Goal: Information Seeking & Learning: Understand process/instructions

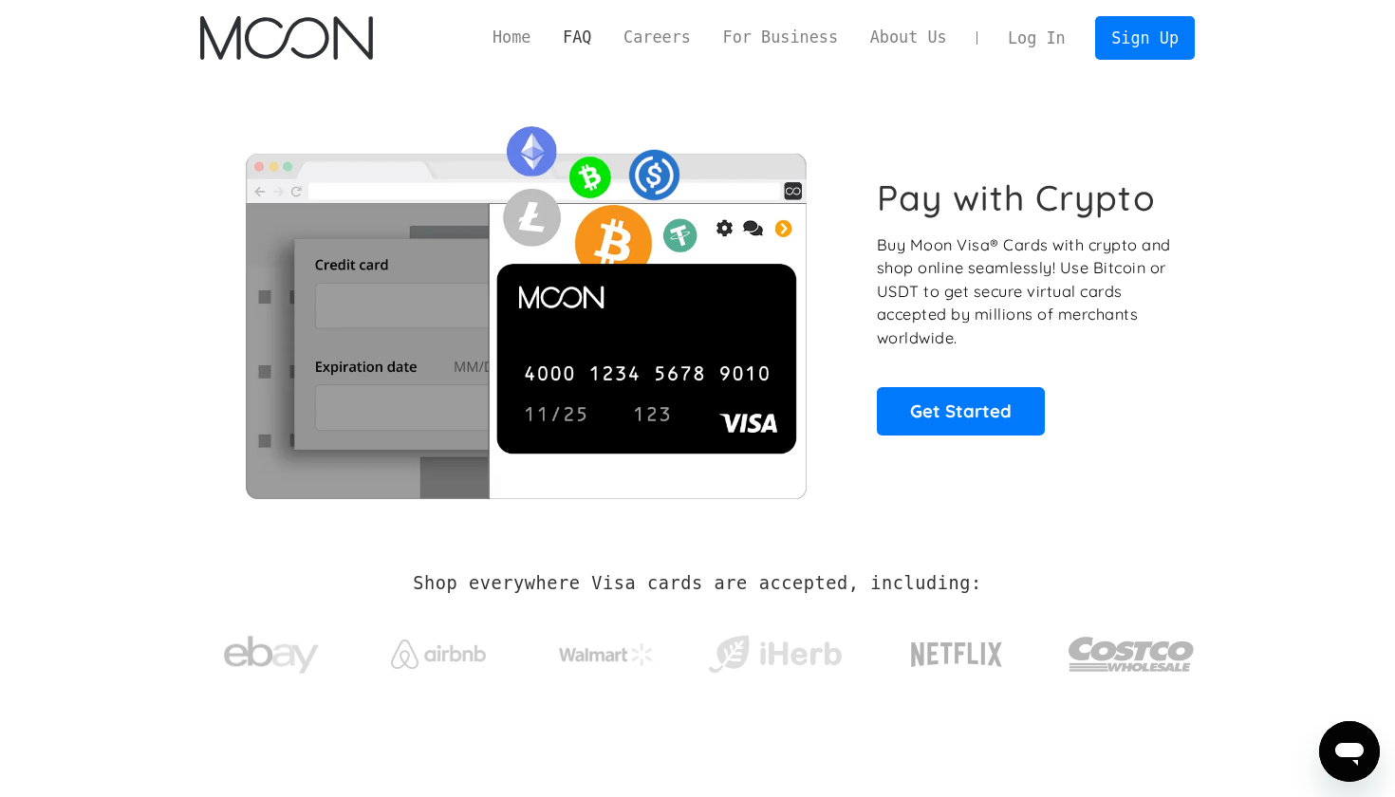
click at [578, 29] on link "FAQ" at bounding box center [577, 38] width 61 height 24
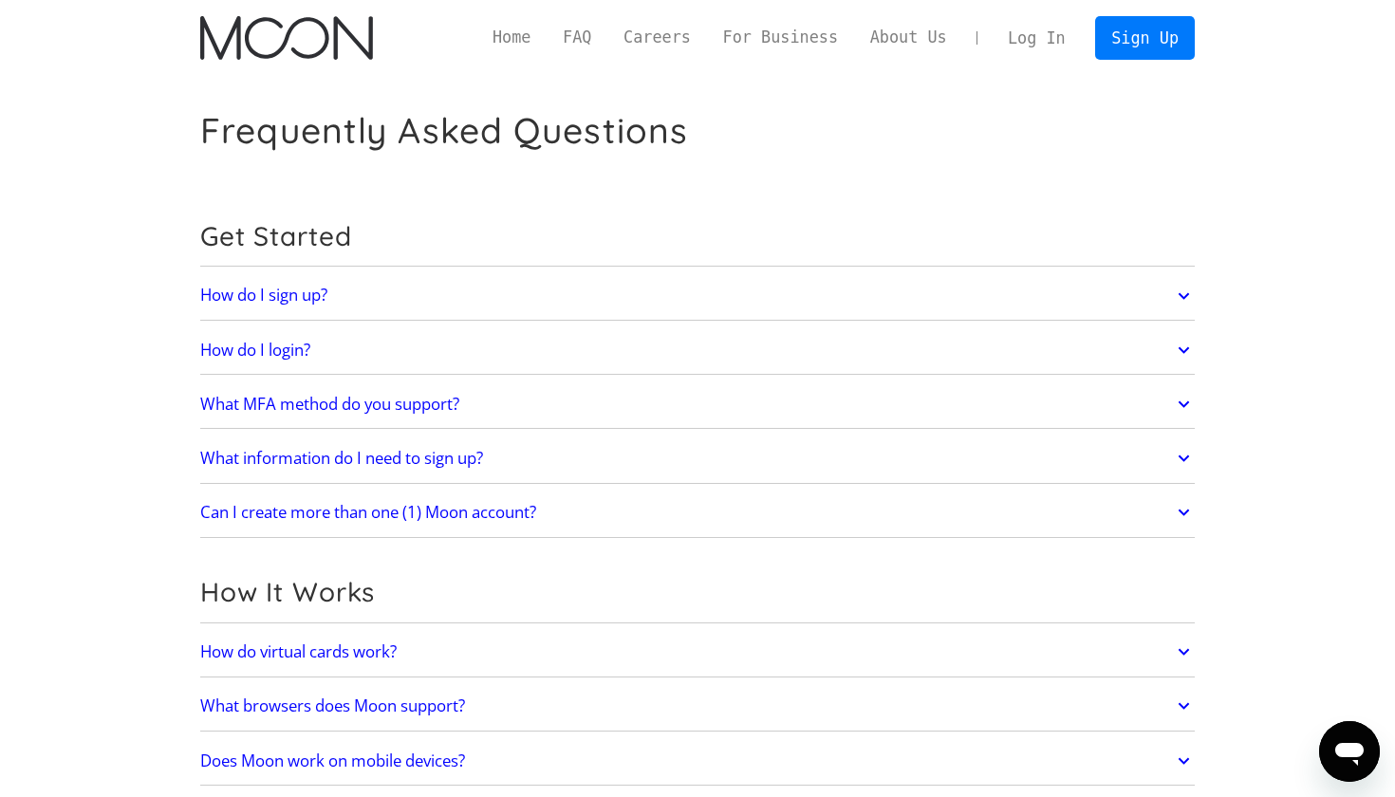
click at [478, 285] on link "How do I sign up?" at bounding box center [697, 296] width 994 height 40
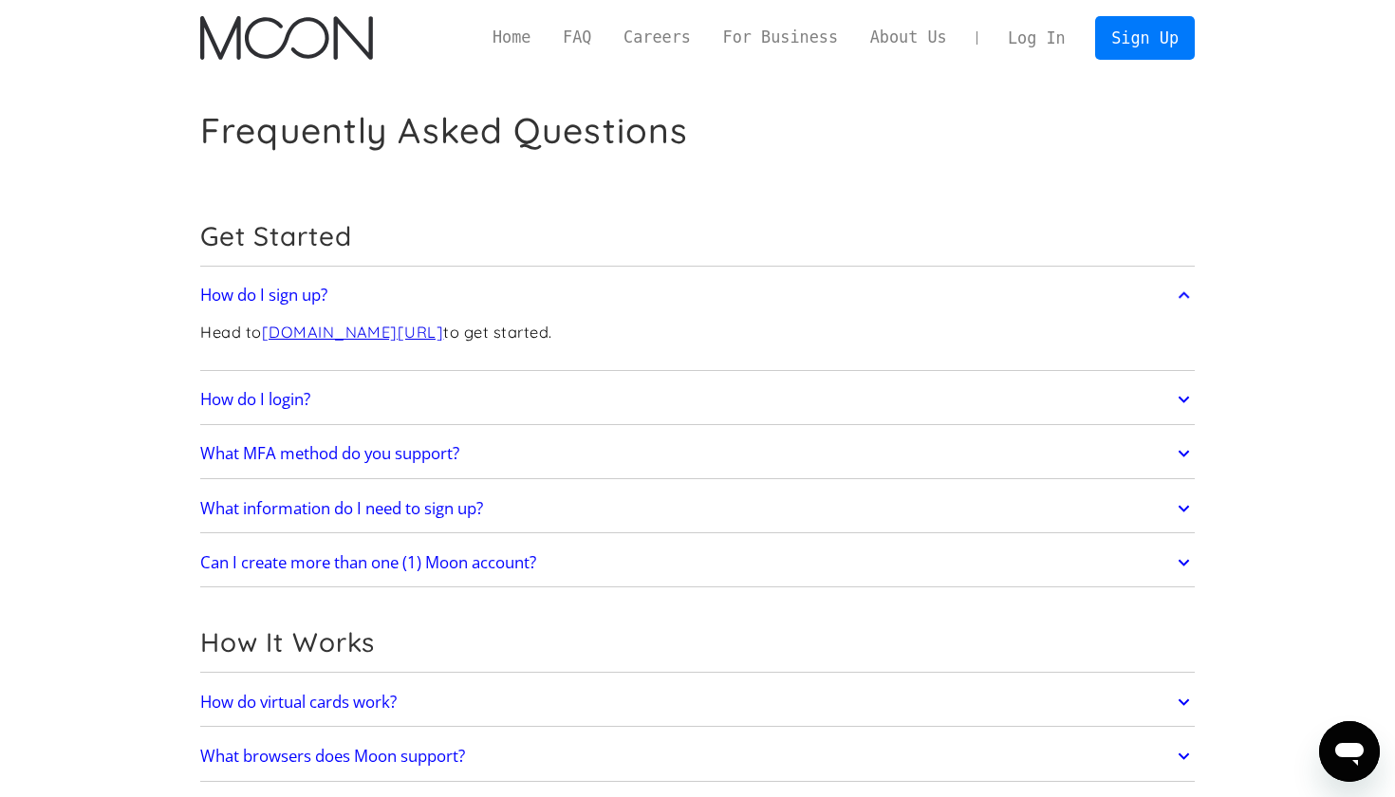
click at [477, 395] on link "How do I login?" at bounding box center [697, 400] width 994 height 40
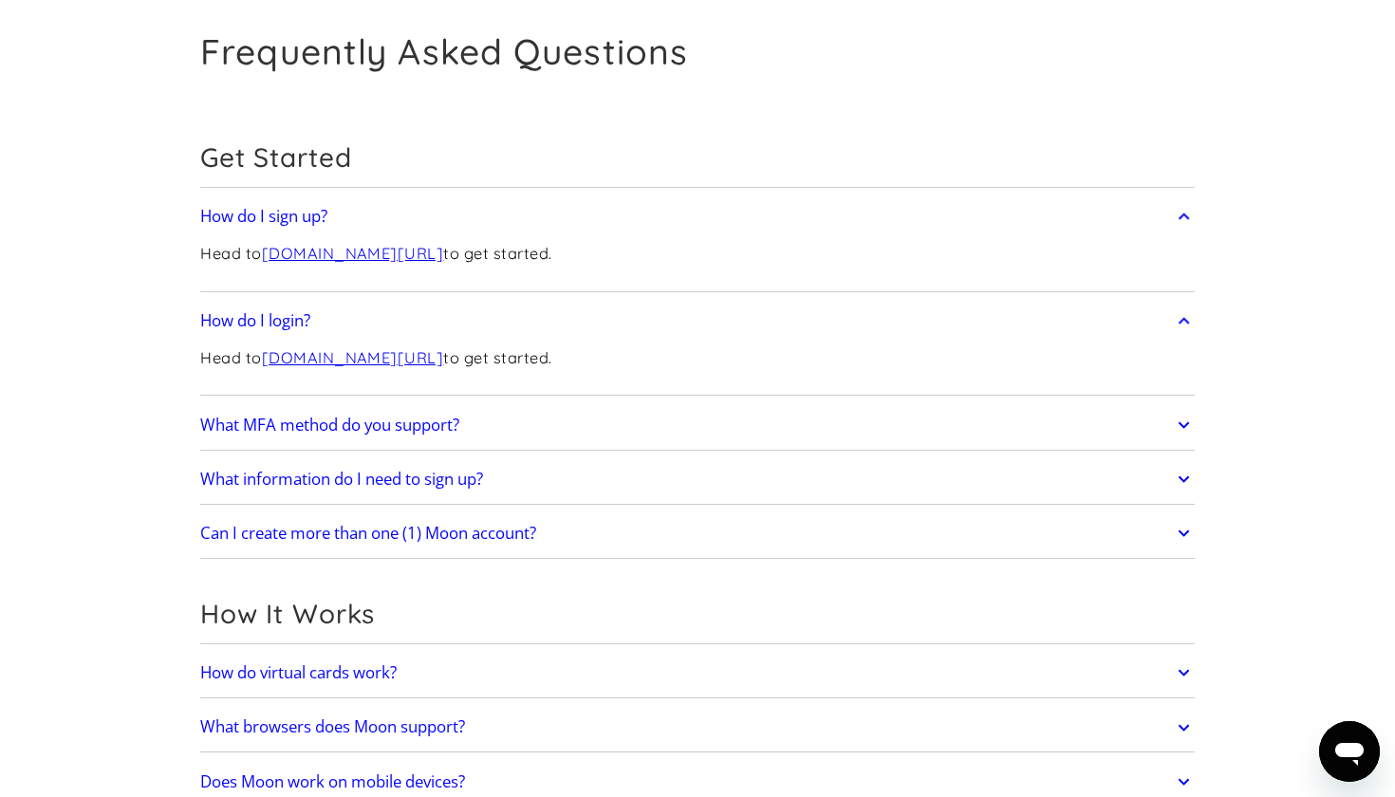
scroll to position [132, 0]
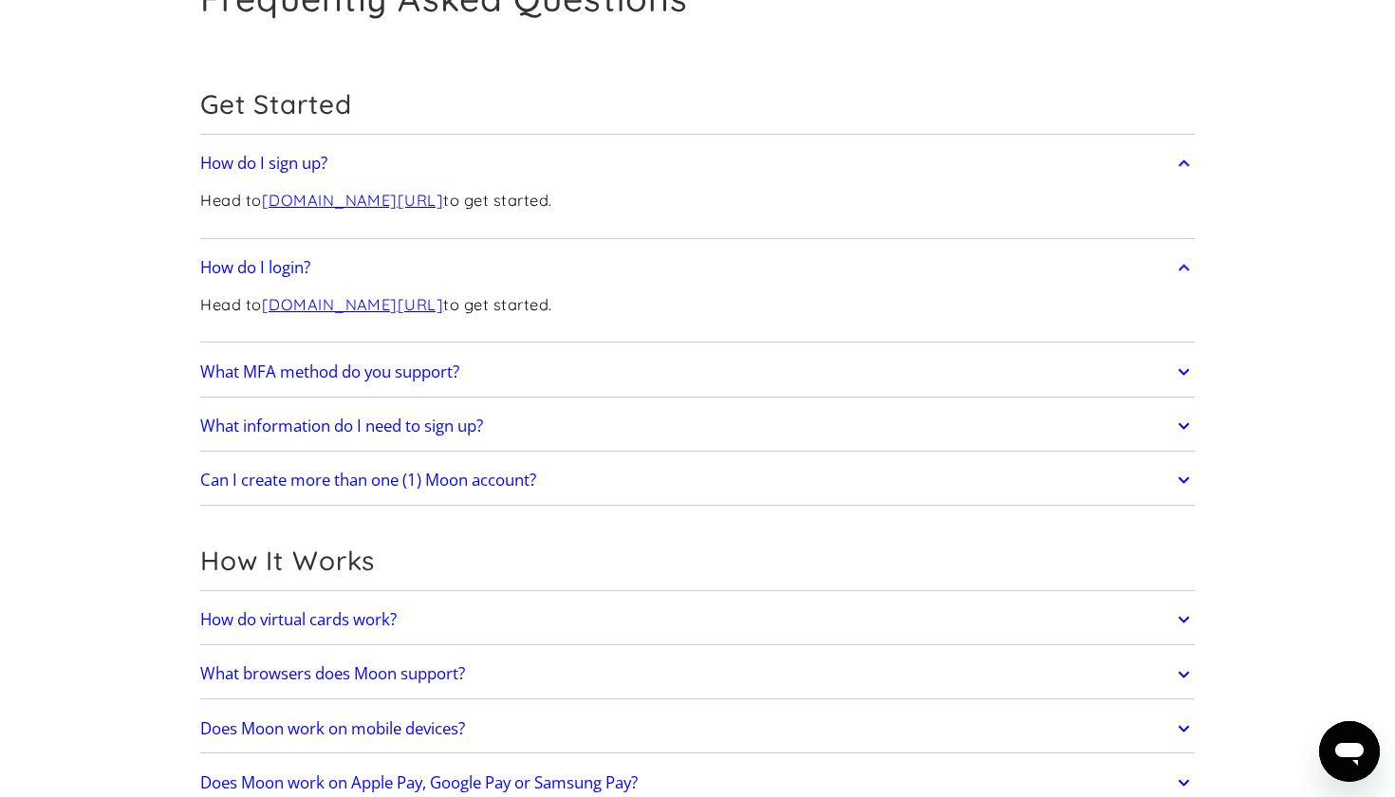
click at [514, 379] on link "What MFA method do you support?" at bounding box center [697, 372] width 994 height 40
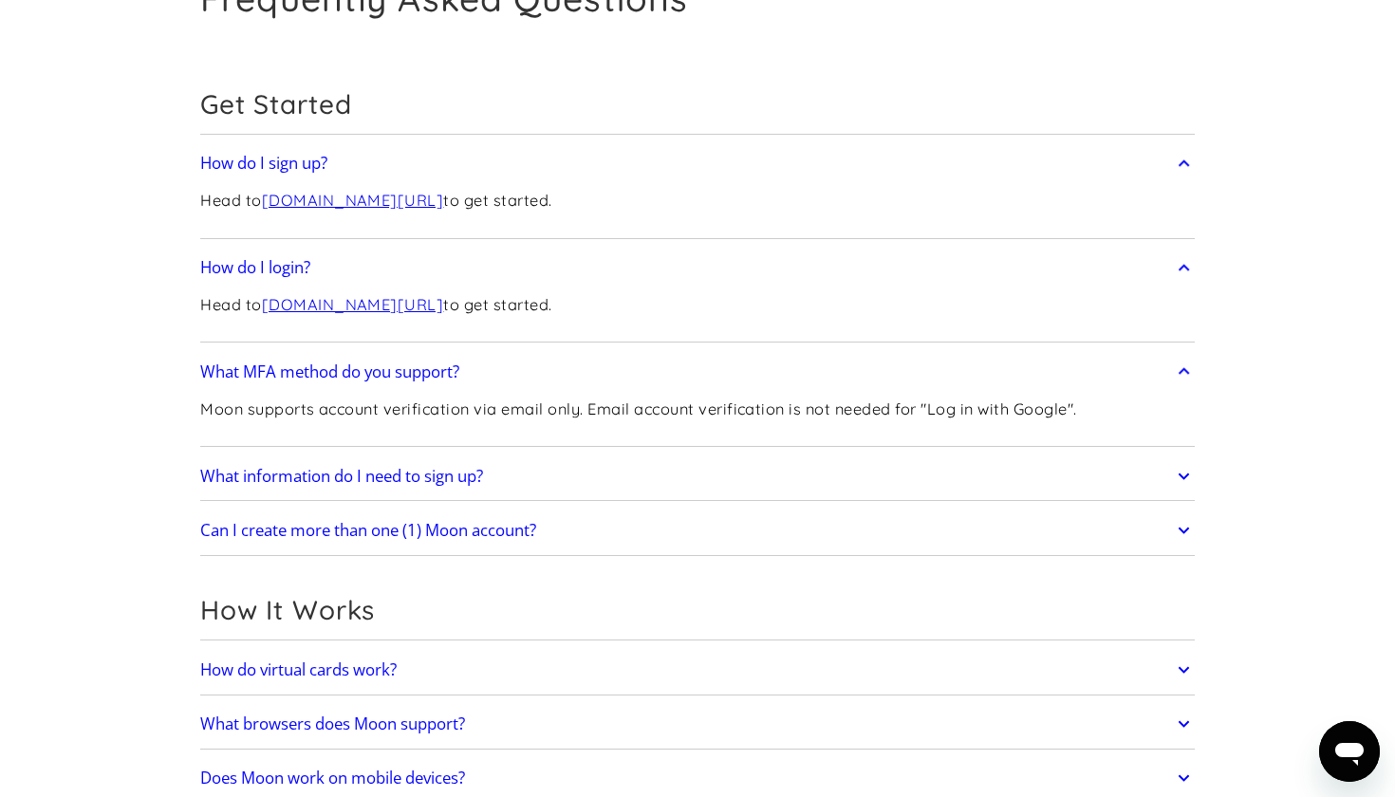
click at [549, 458] on link "What information do I need to sign up?" at bounding box center [697, 476] width 994 height 40
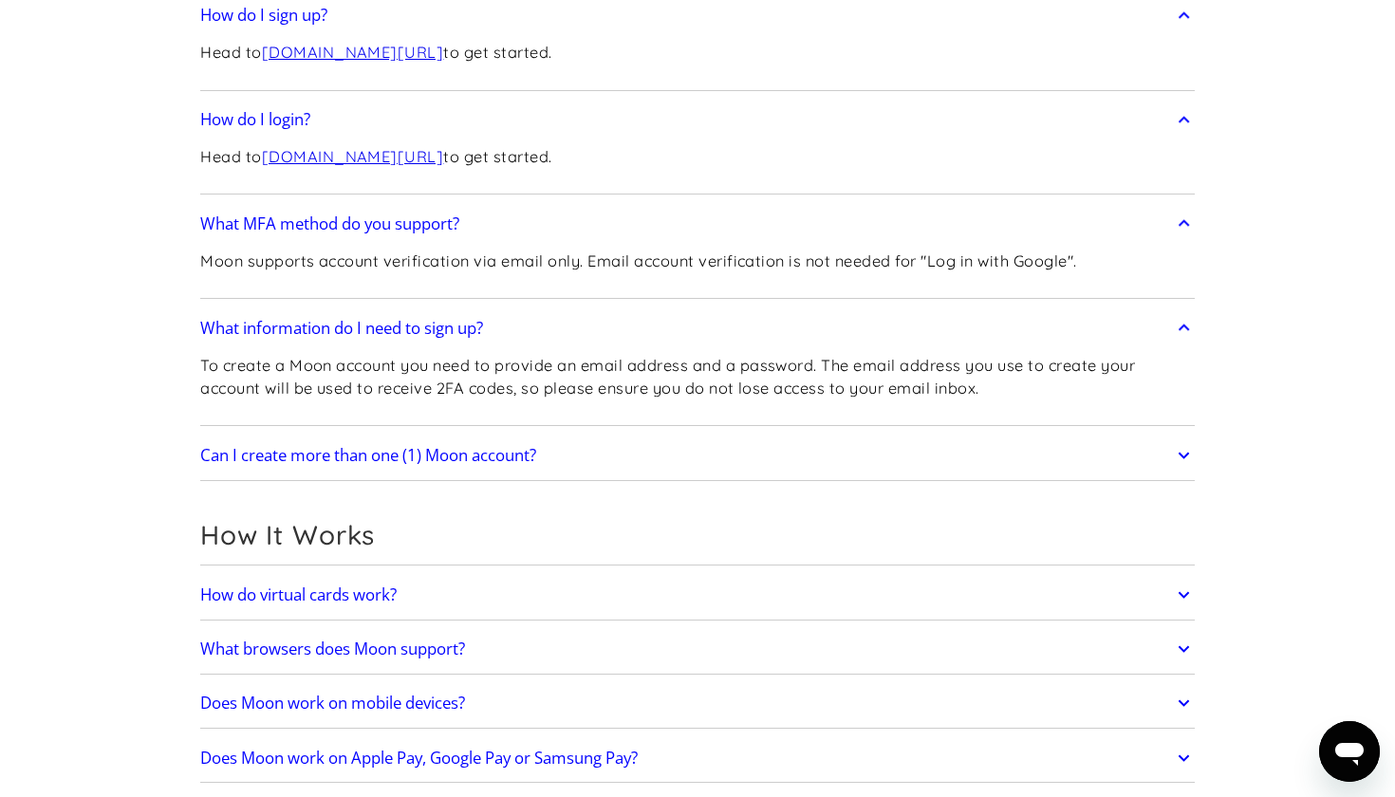
scroll to position [301, 0]
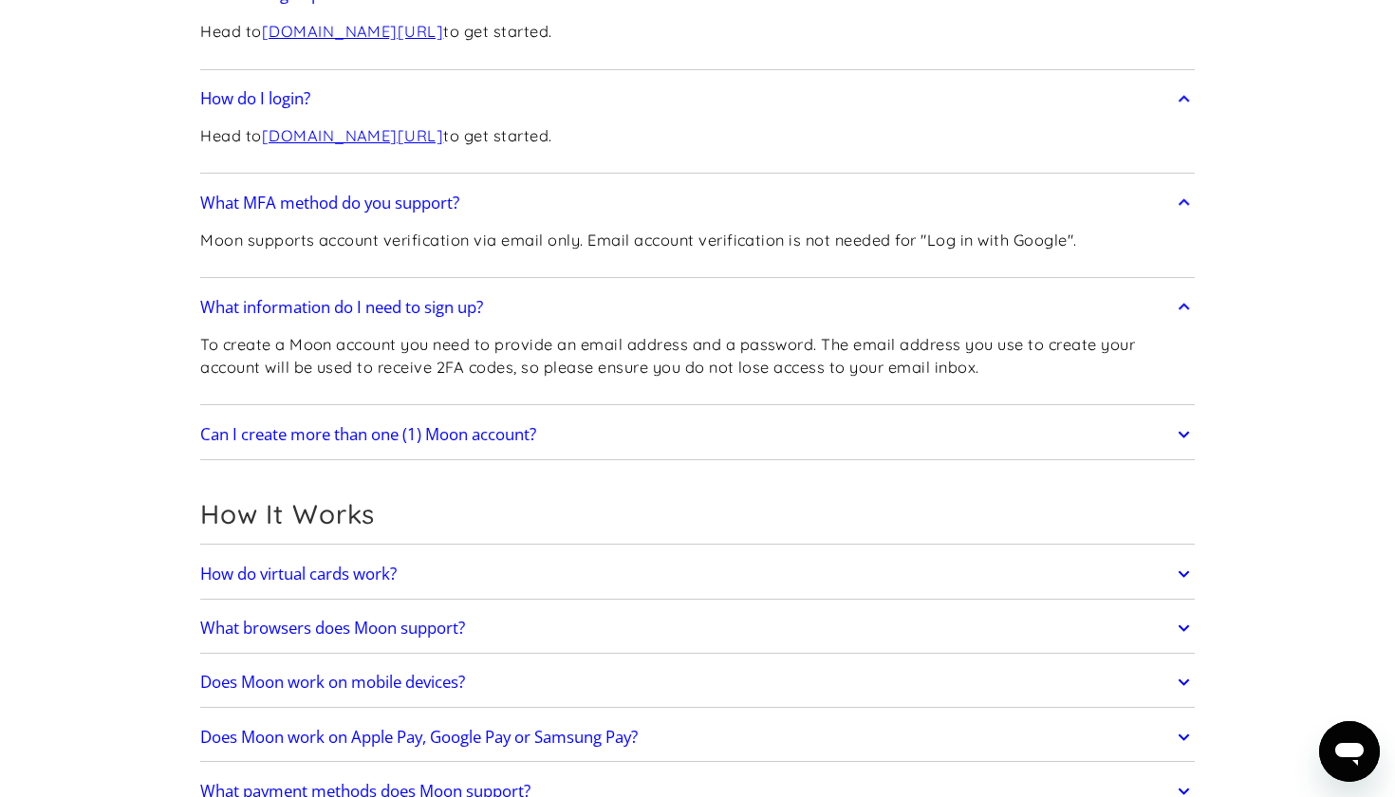
click at [607, 427] on link "Can I create more than one (1) Moon account?" at bounding box center [697, 435] width 994 height 40
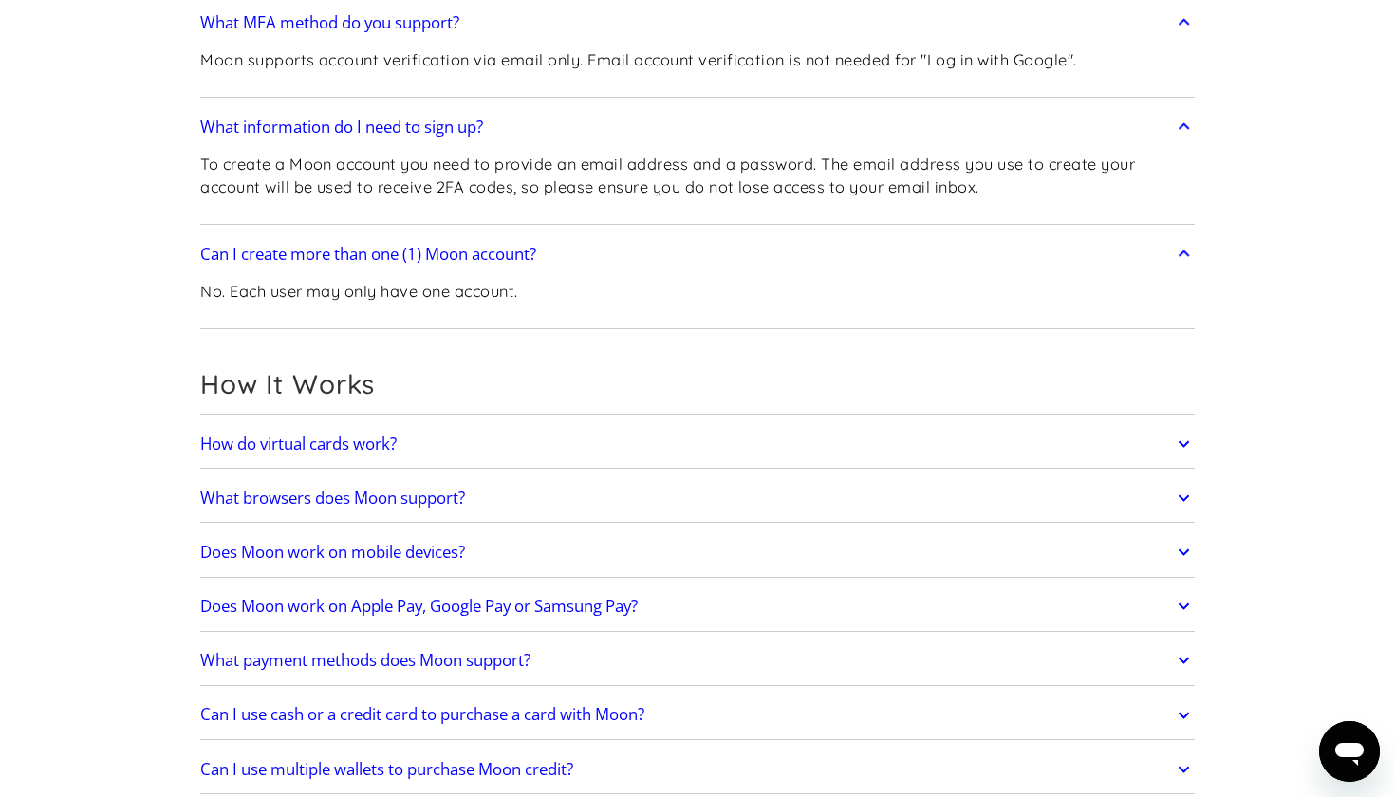
scroll to position [484, 0]
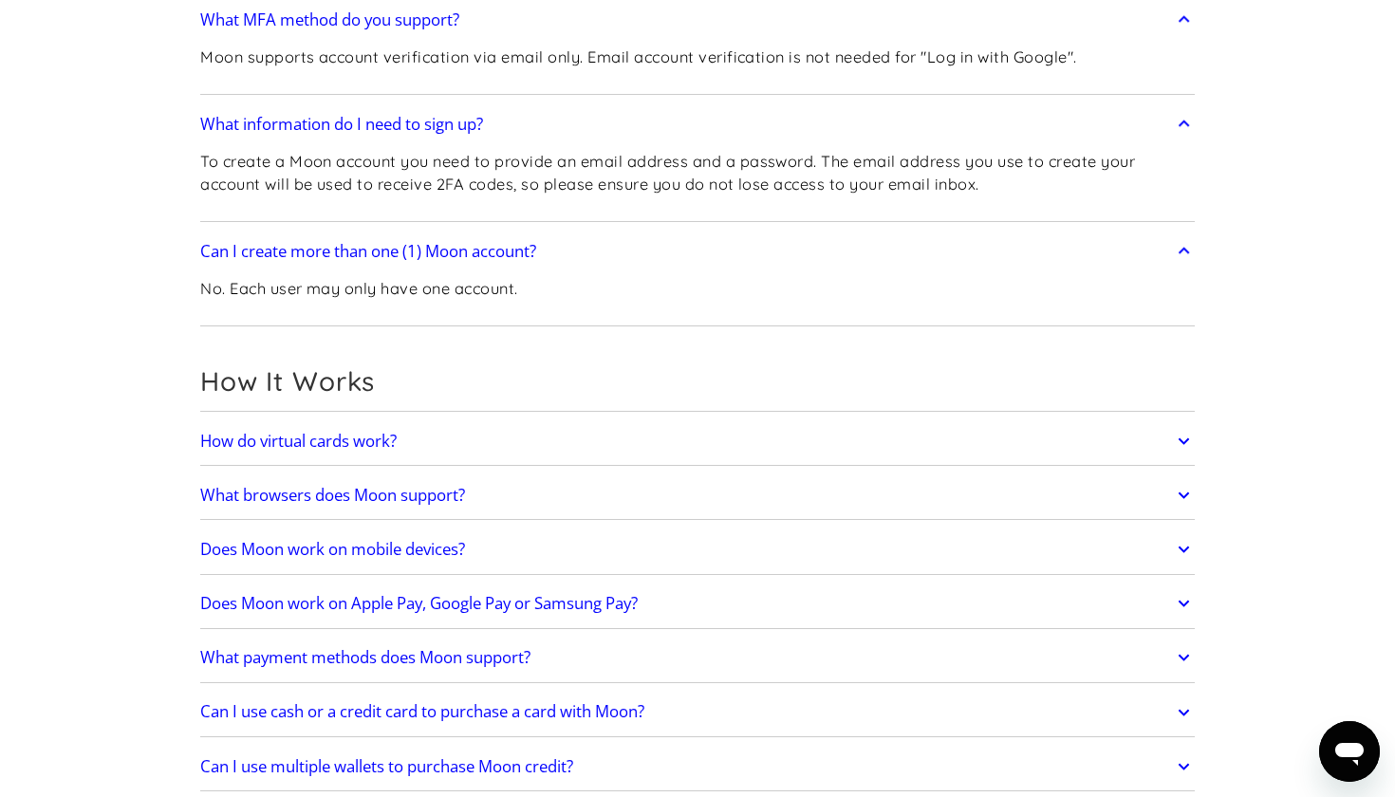
click at [607, 427] on link "How do virtual cards work?" at bounding box center [697, 441] width 994 height 40
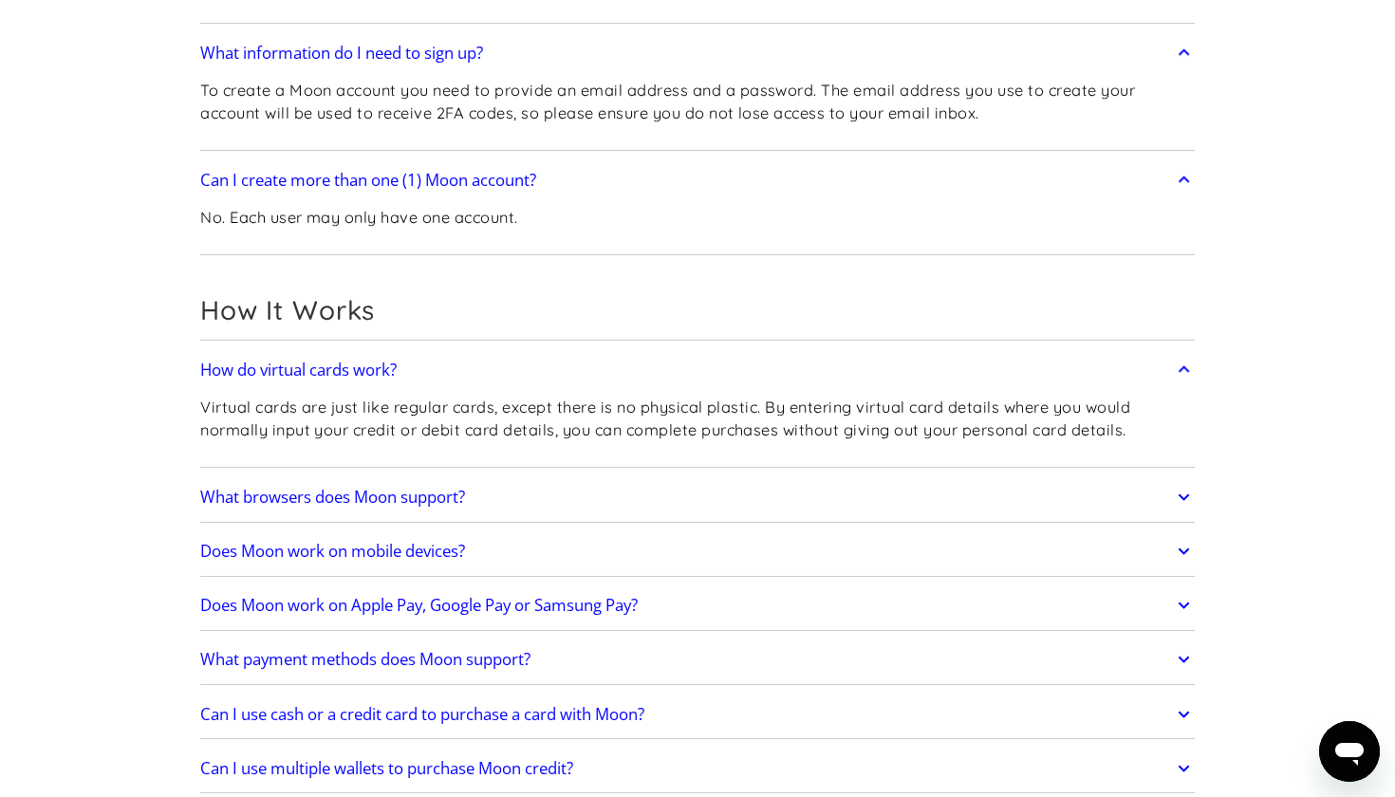
scroll to position [564, 0]
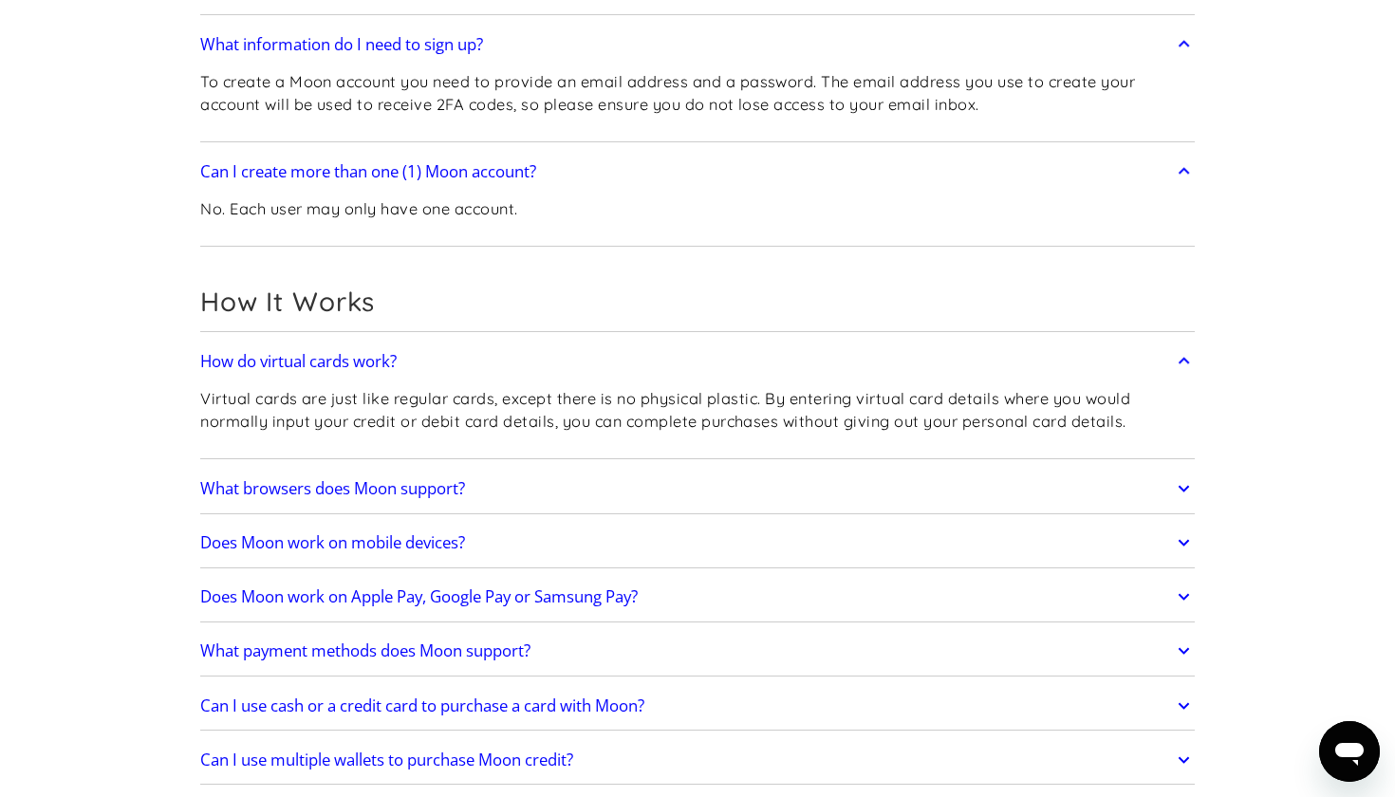
click at [622, 457] on div "How do virtual cards work? Virtual cards are just like regular cards, except th…" at bounding box center [697, 751] width 994 height 828
click at [628, 469] on link "What browsers does Moon support?" at bounding box center [697, 489] width 994 height 40
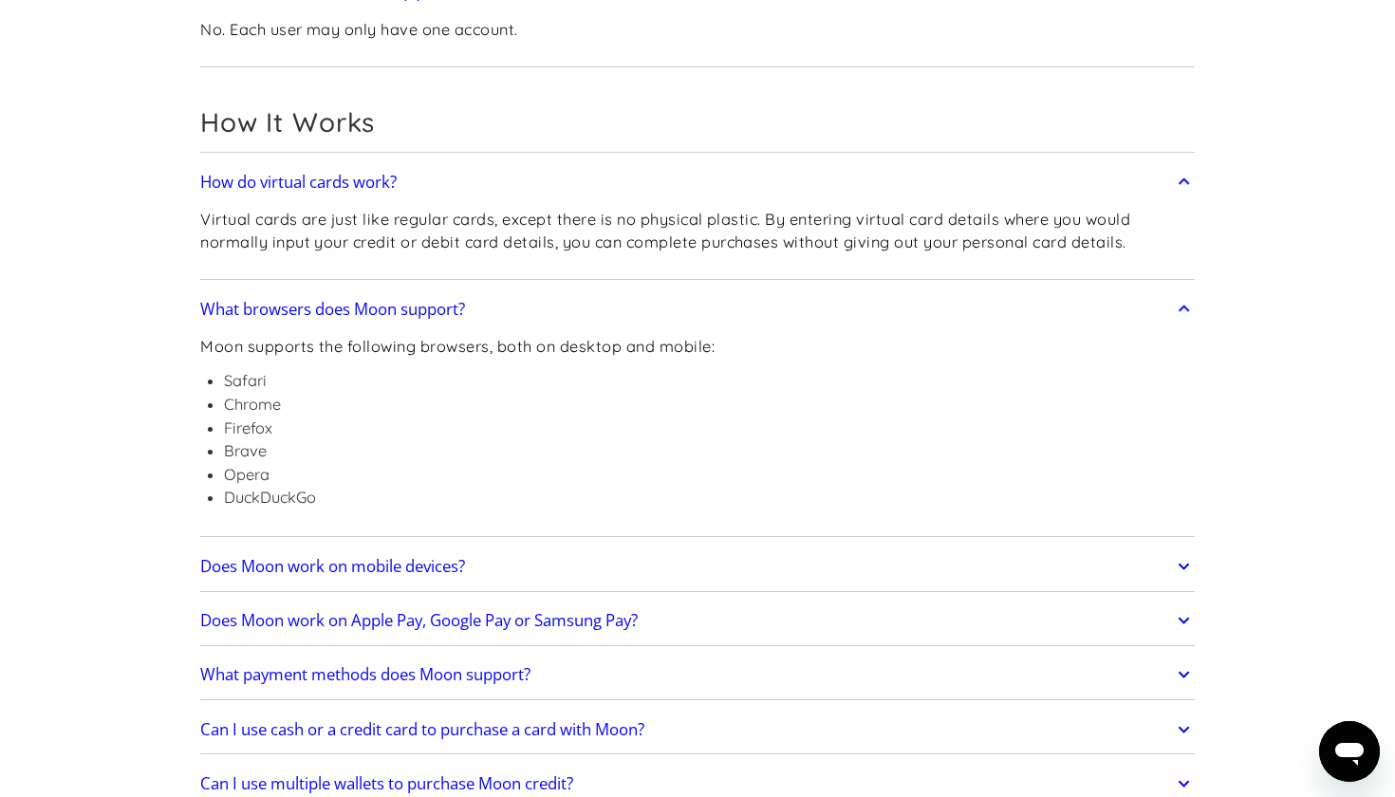
scroll to position [748, 0]
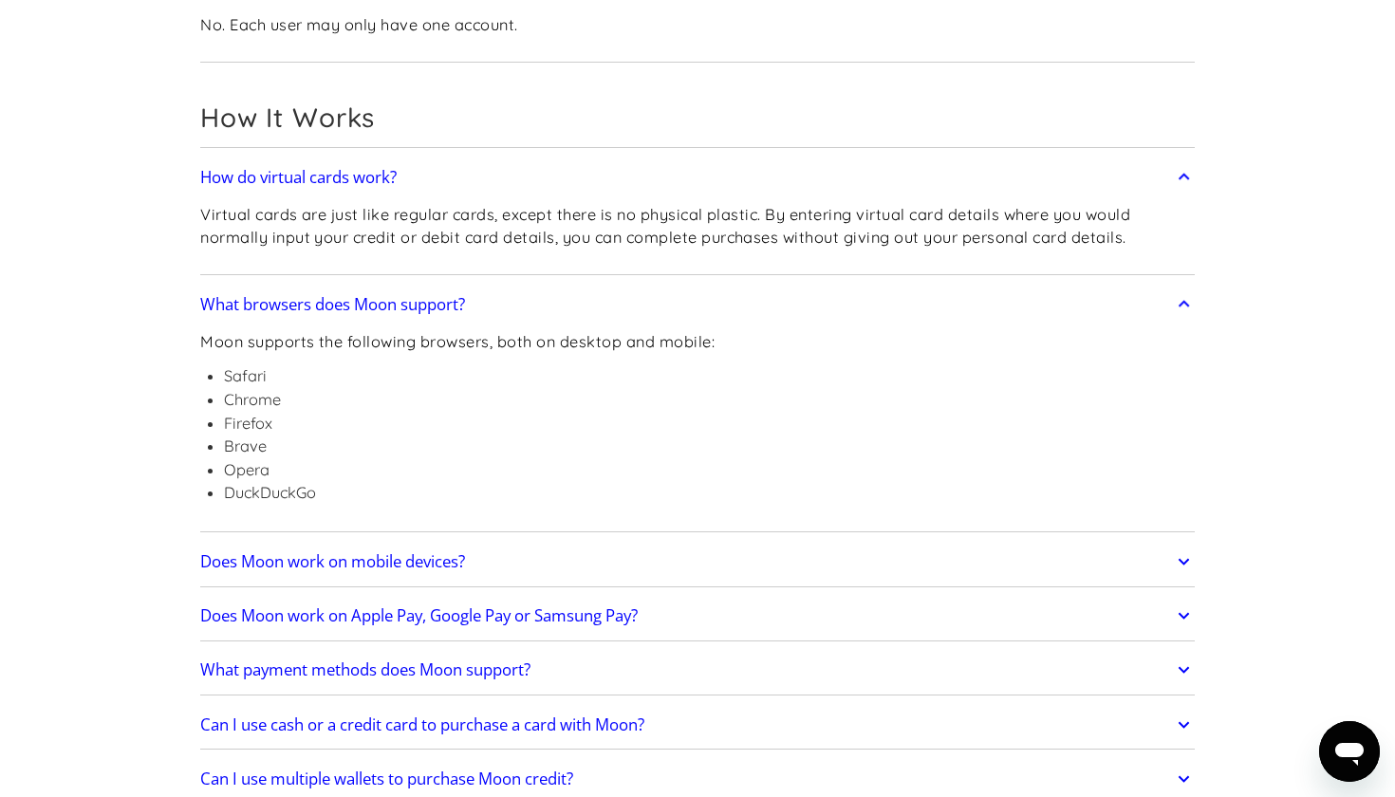
click at [651, 554] on link "Does Moon work on mobile devices?" at bounding box center [697, 562] width 994 height 40
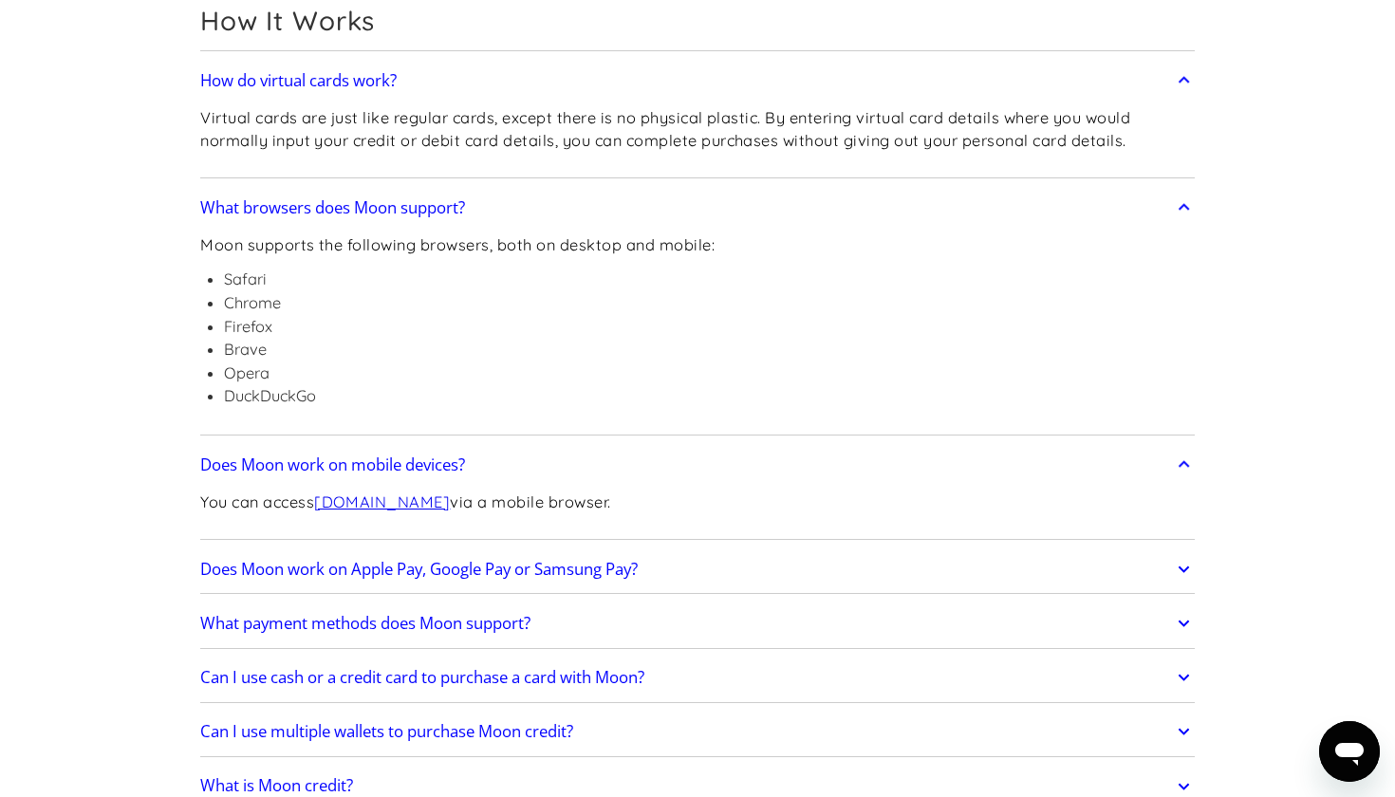
scroll to position [851, 0]
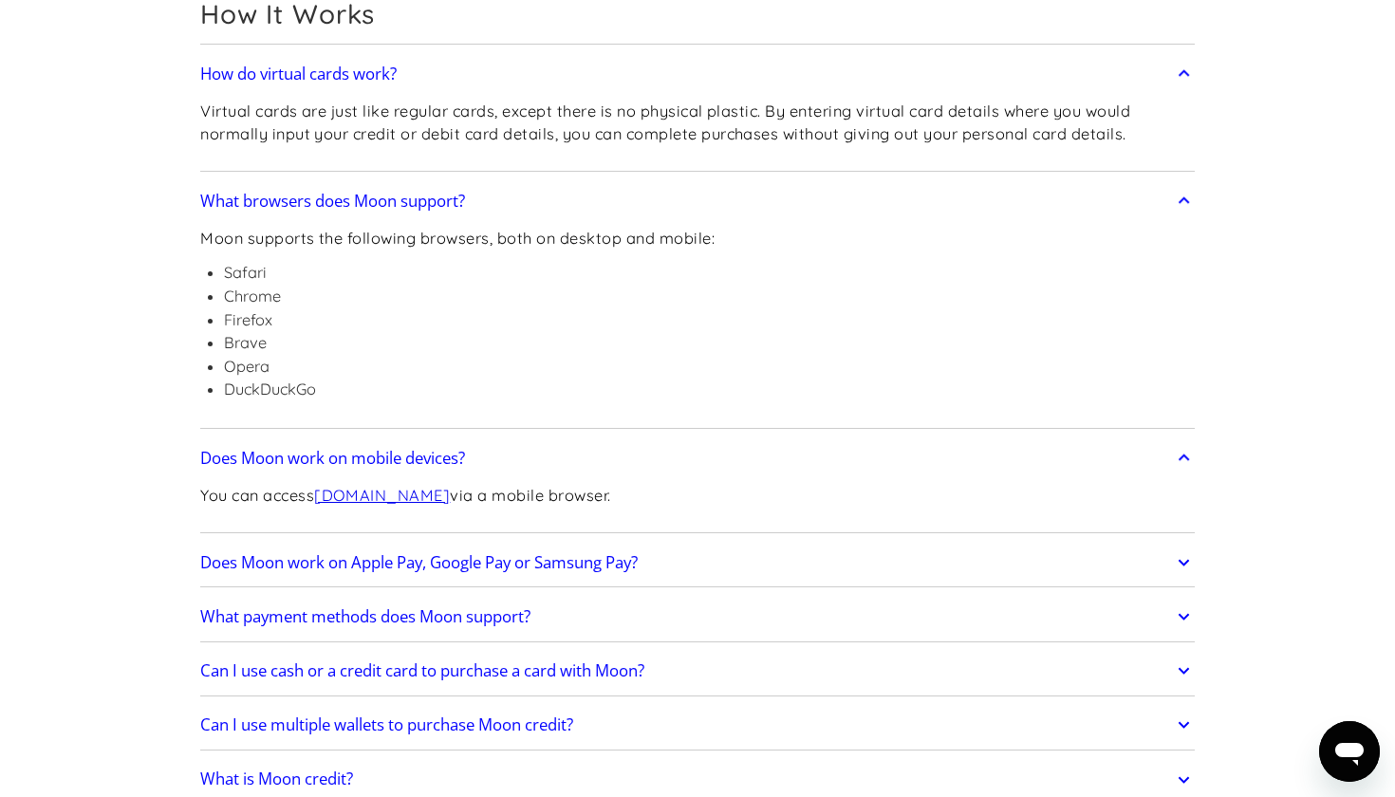
click at [696, 548] on link "Does Moon work on Apple Pay, Google Pay or Samsung Pay?" at bounding box center [697, 563] width 994 height 40
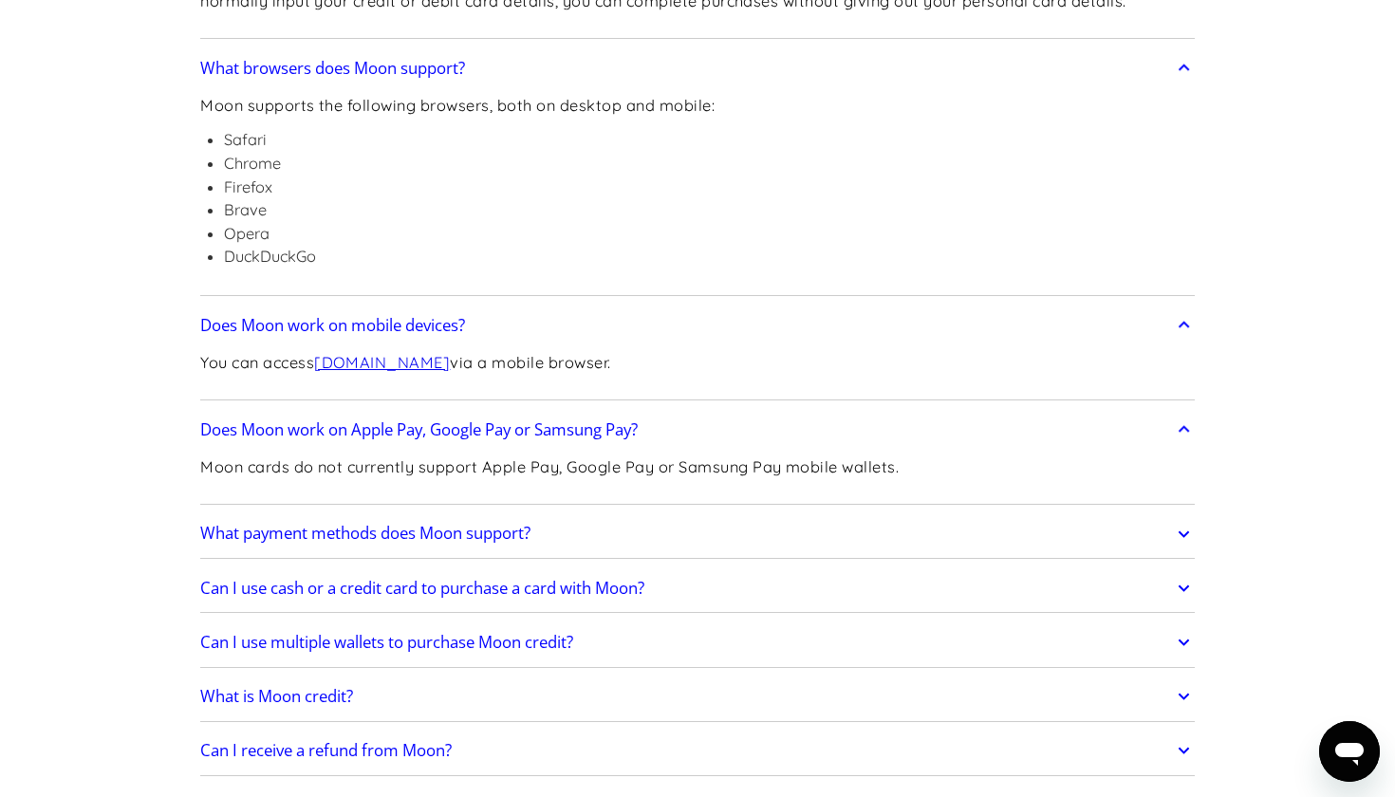
scroll to position [988, 0]
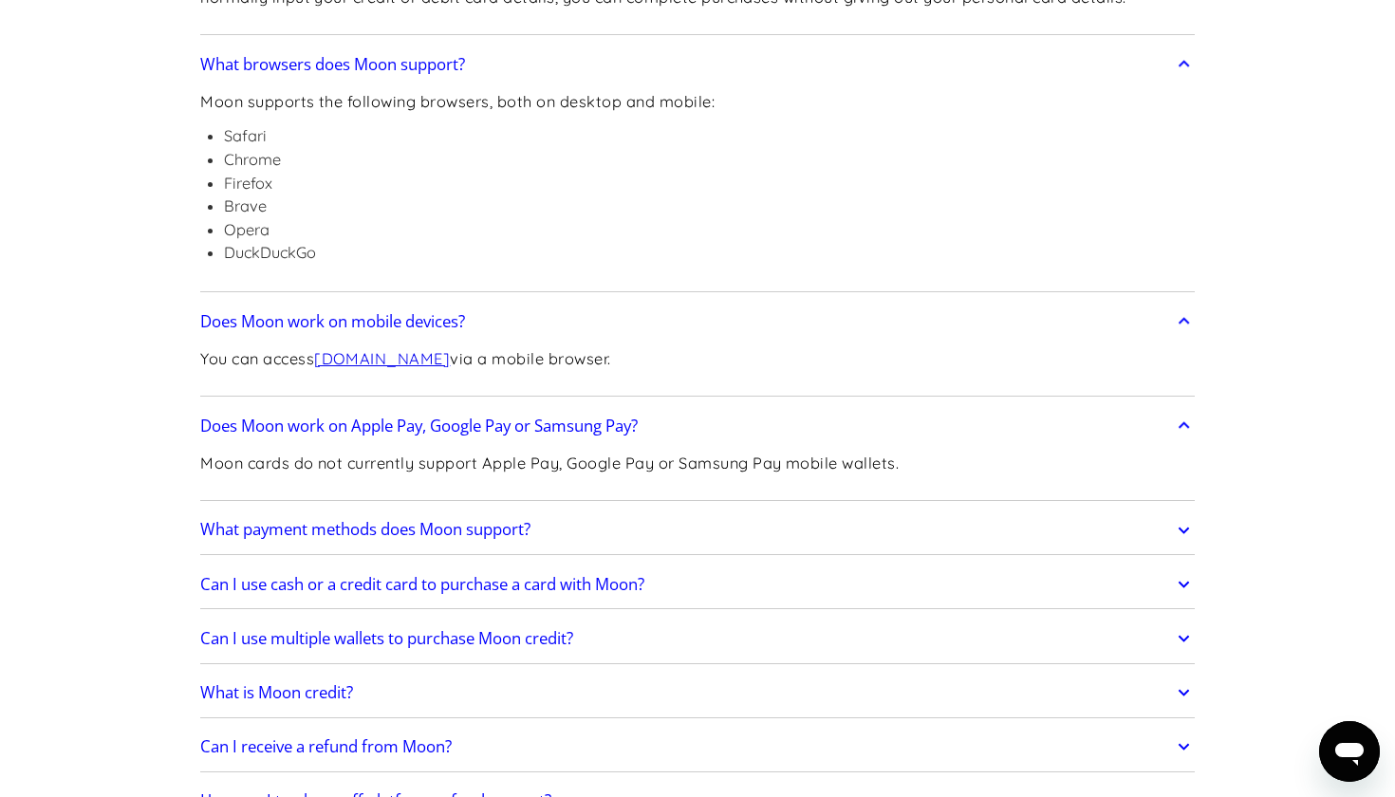
click at [708, 529] on link "What payment methods does Moon support?" at bounding box center [697, 531] width 994 height 40
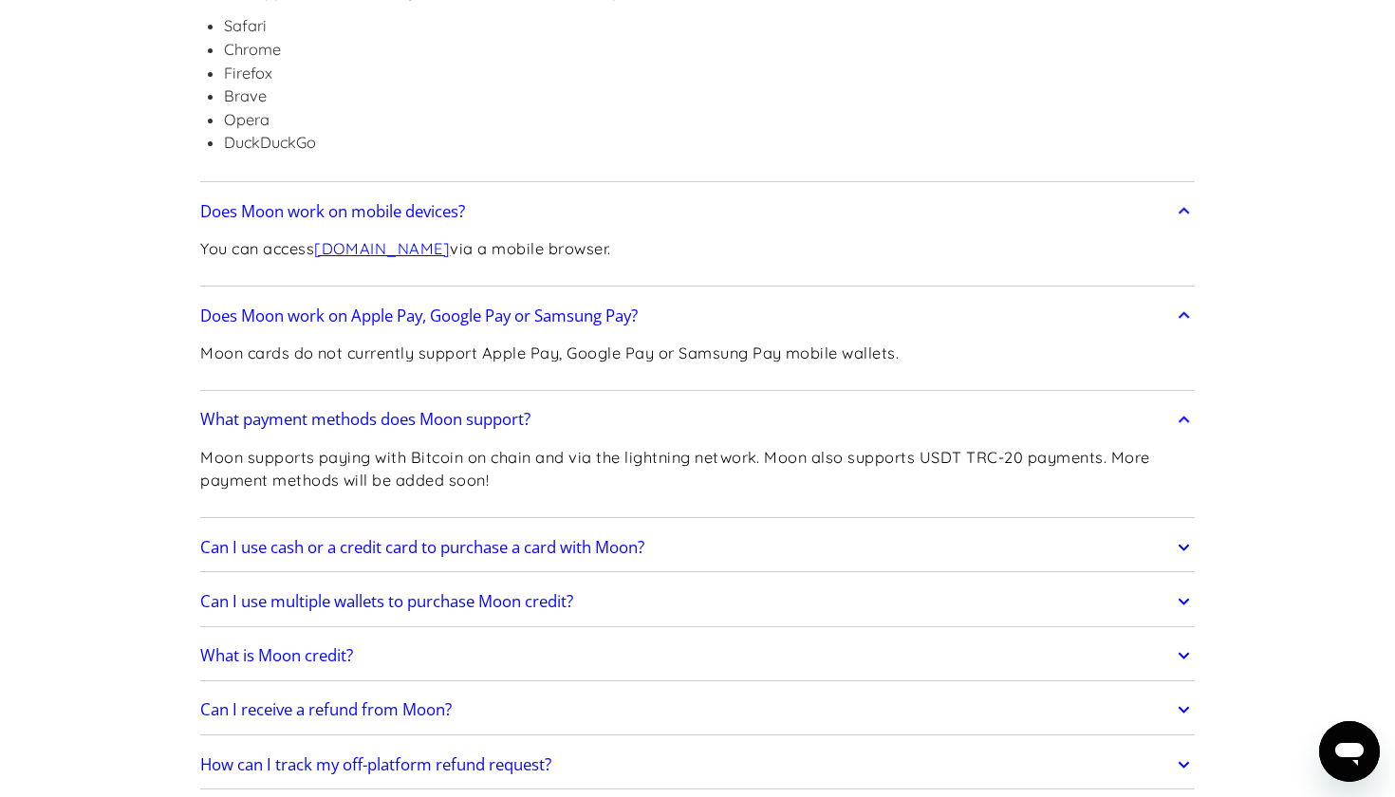
scroll to position [1102, 0]
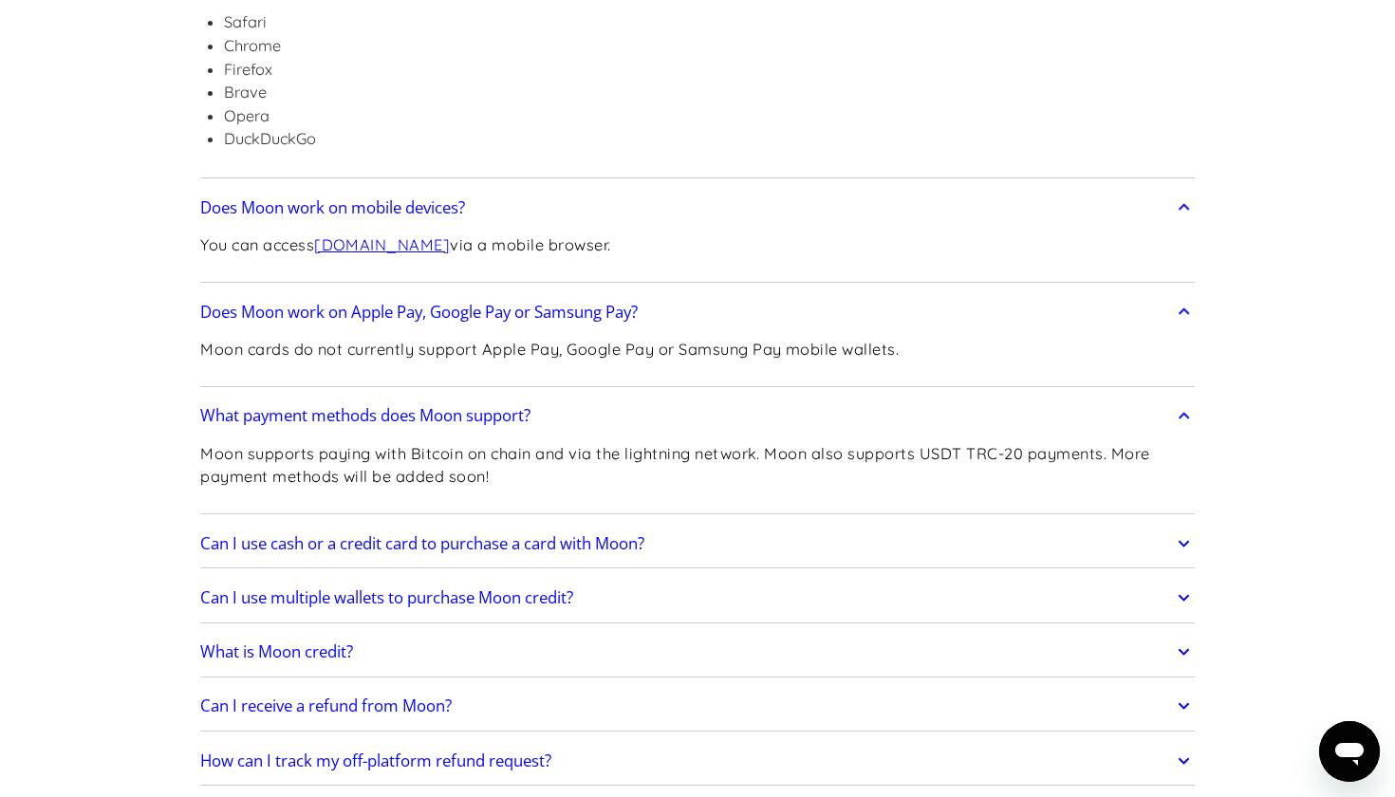
click at [765, 528] on link "Can I use cash or a credit card to purchase a card with Moon?" at bounding box center [697, 544] width 994 height 40
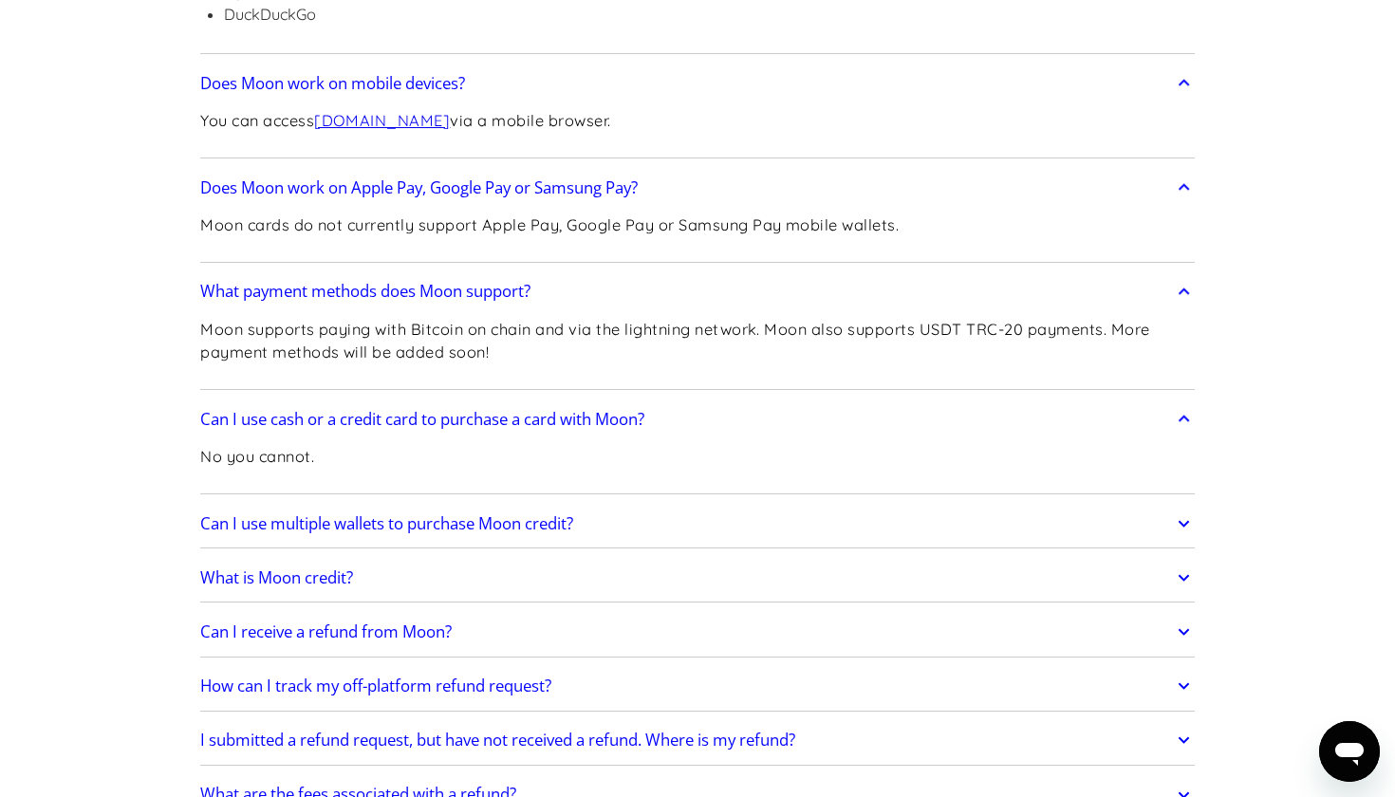
scroll to position [1231, 0]
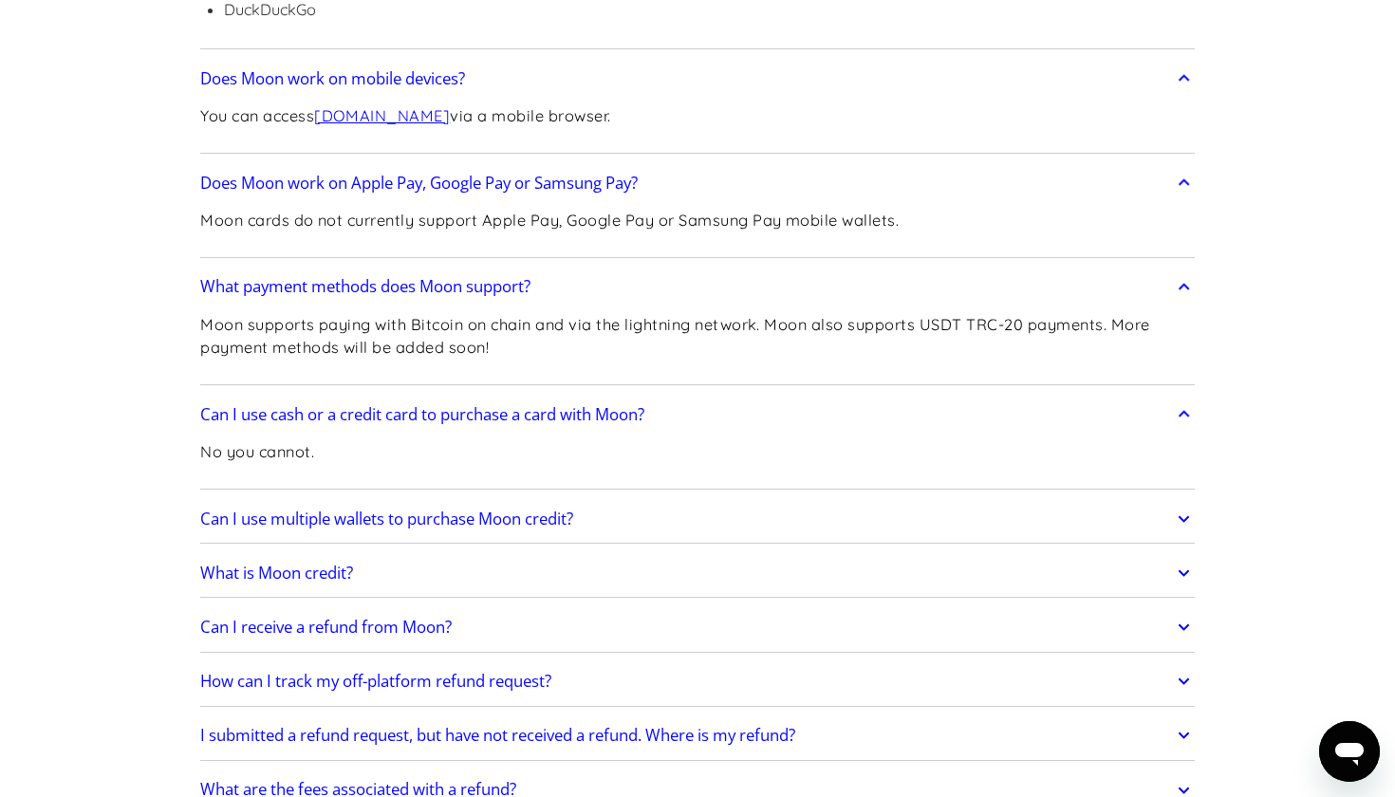
click at [767, 509] on link "Can I use multiple wallets to purchase Moon credit?" at bounding box center [697, 519] width 994 height 40
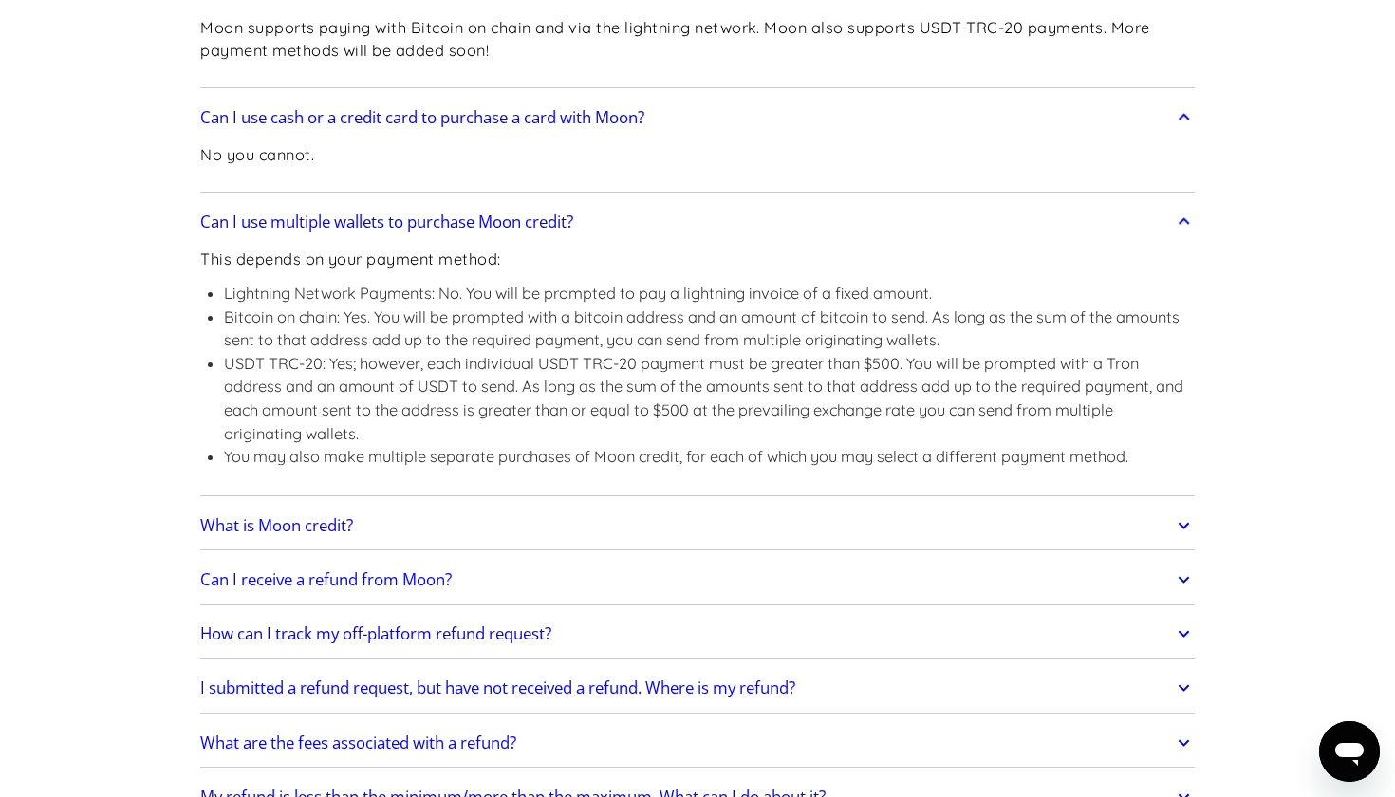
scroll to position [1531, 0]
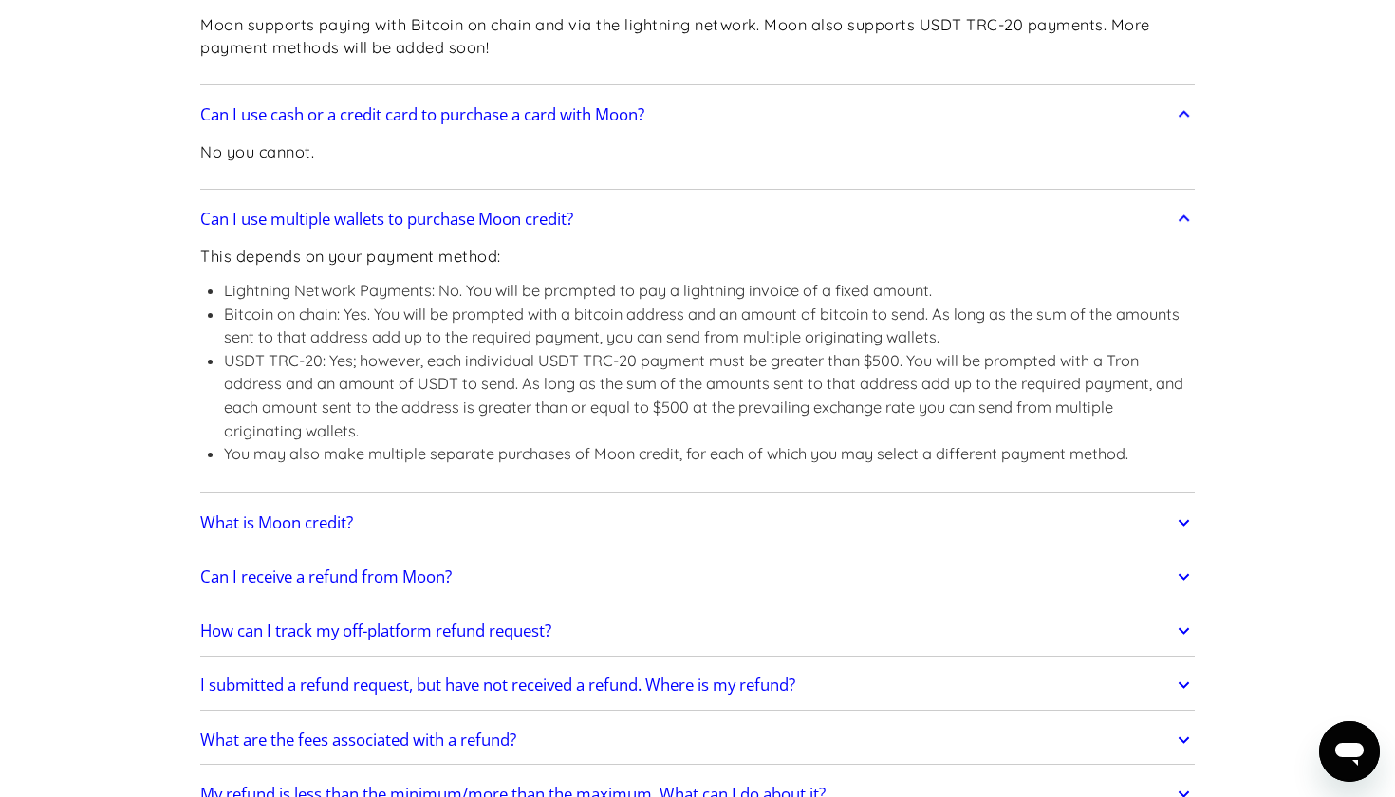
click at [767, 509] on link "What is Moon credit?" at bounding box center [697, 523] width 994 height 40
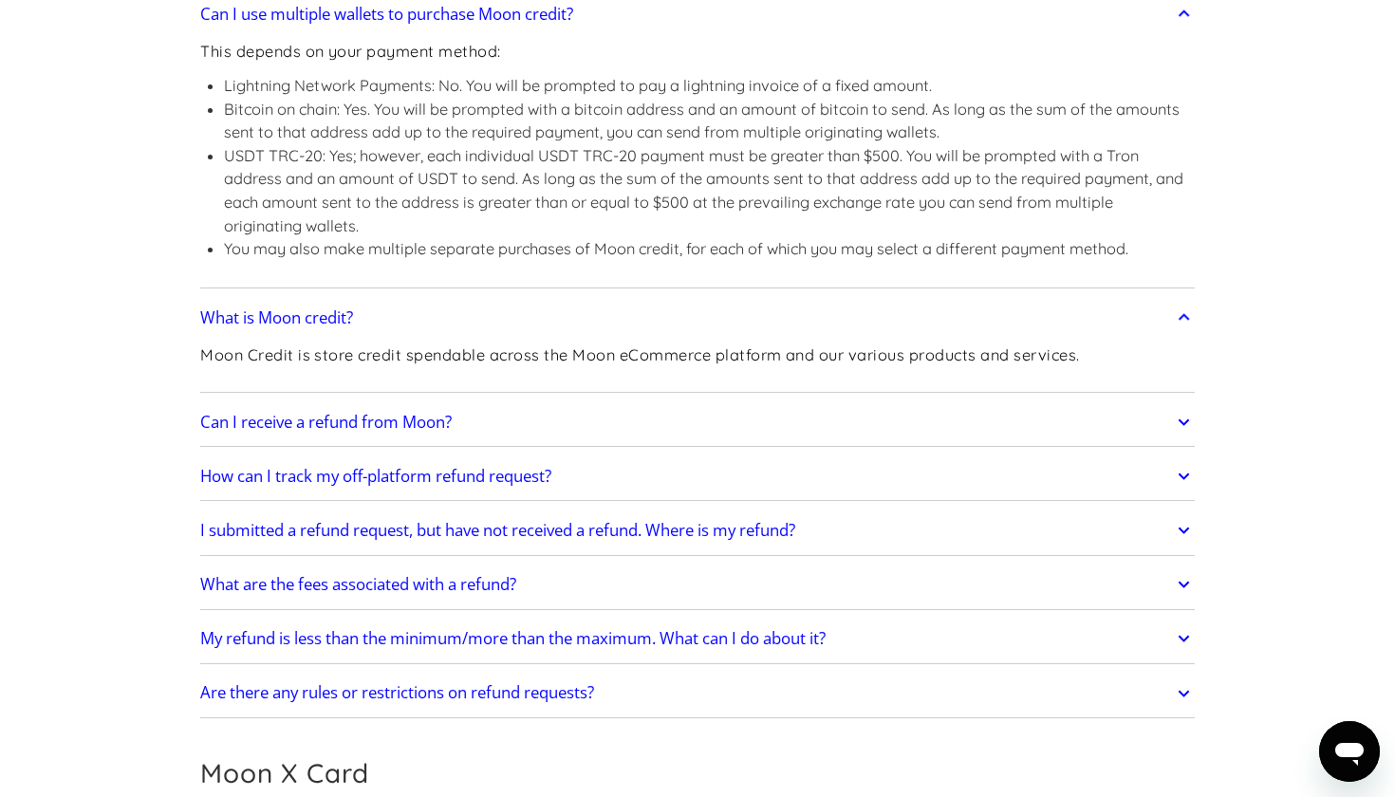
scroll to position [1739, 0]
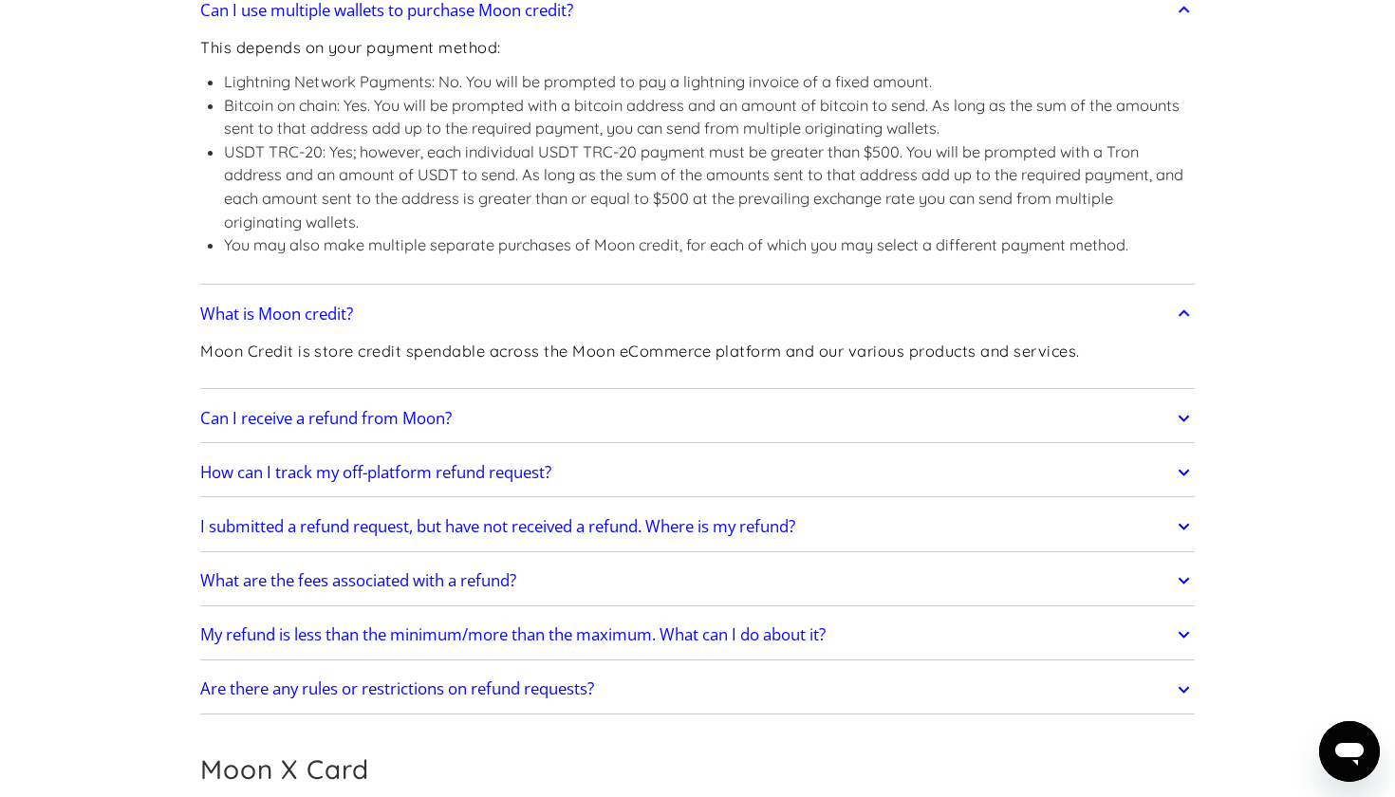
click at [851, 566] on link "What are the fees associated with a refund?" at bounding box center [697, 581] width 994 height 40
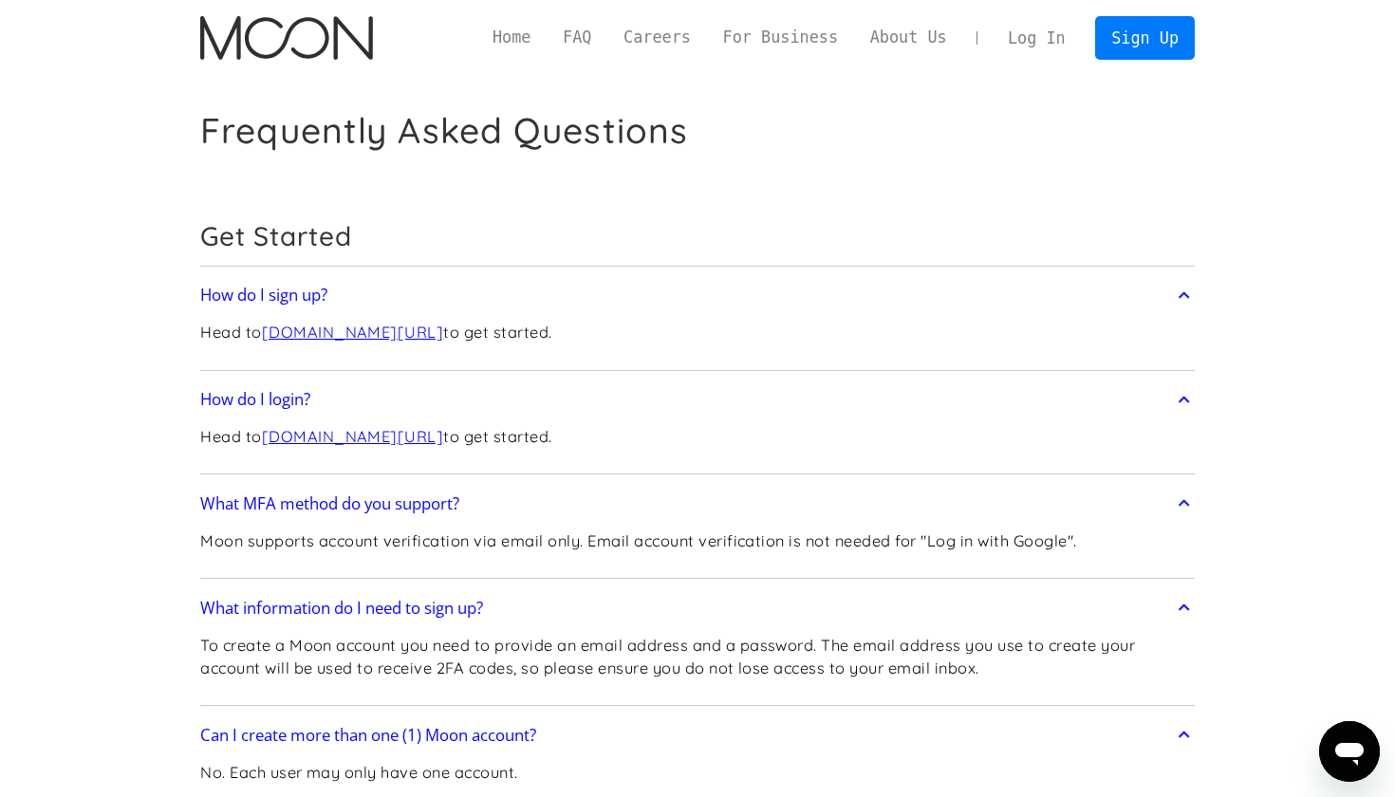
scroll to position [0, 0]
click at [514, 39] on link "Home" at bounding box center [511, 38] width 70 height 24
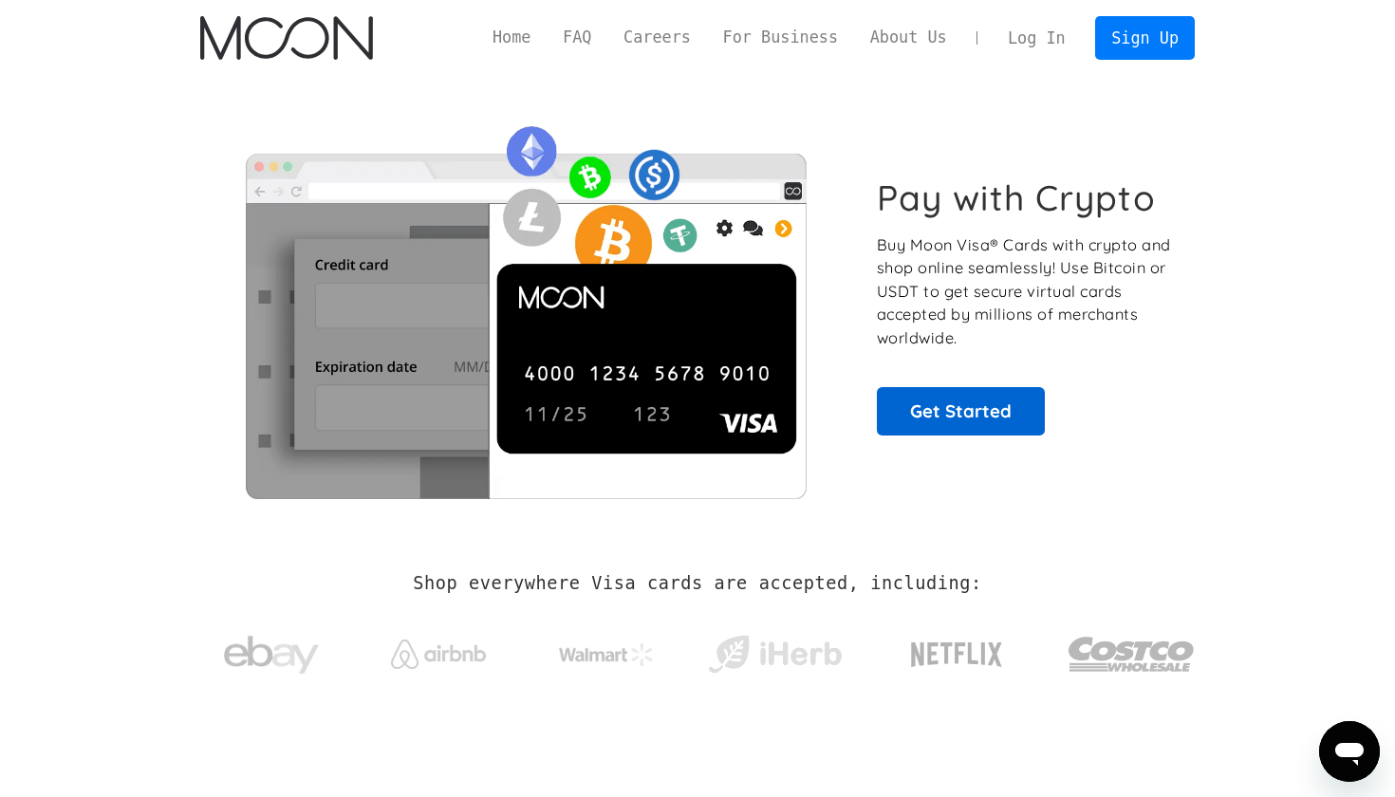
click at [911, 399] on link "Get Started" at bounding box center [961, 410] width 168 height 47
